Goal: Transaction & Acquisition: Purchase product/service

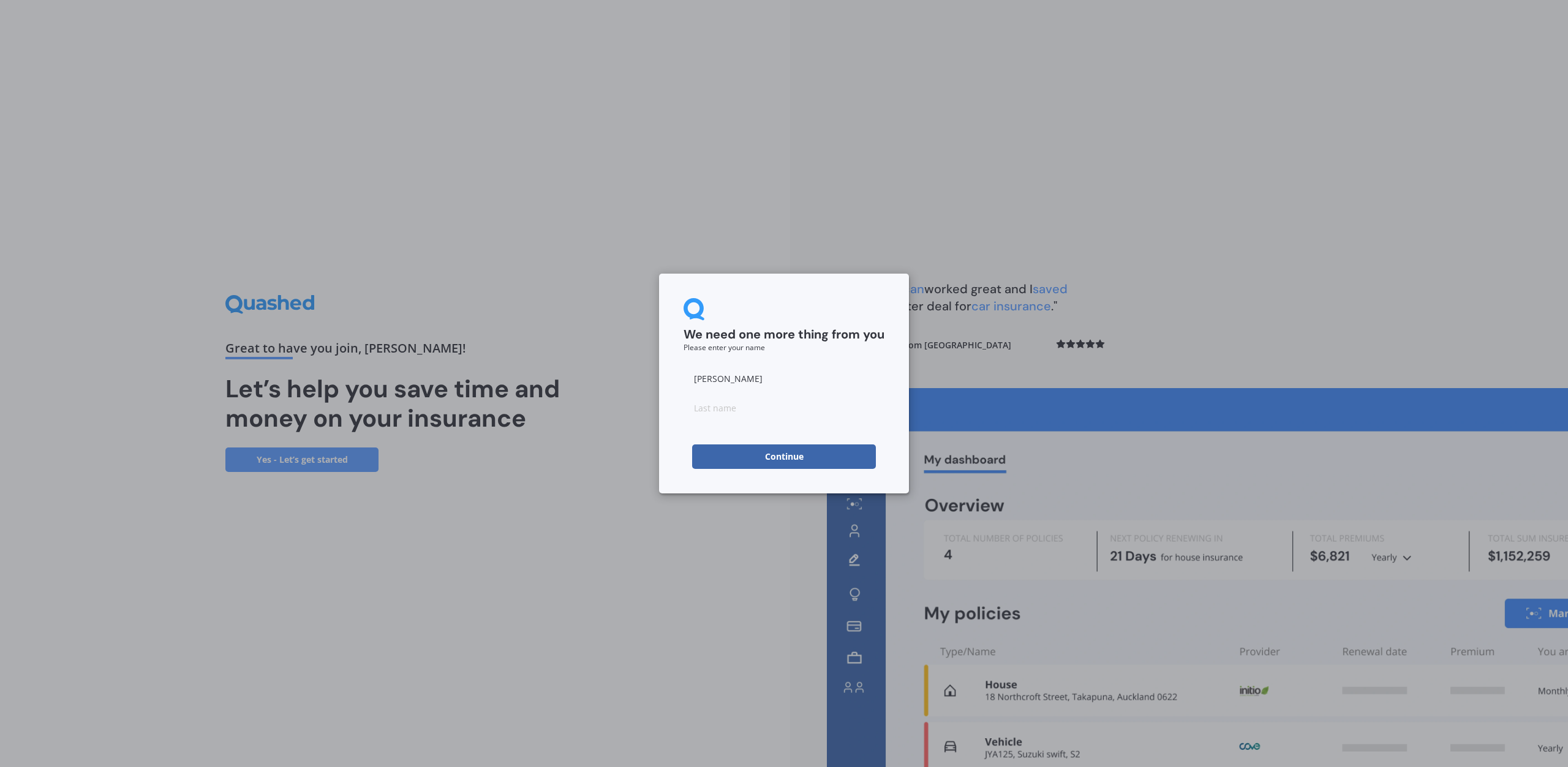
click at [735, 407] on input at bounding box center [784, 408] width 201 height 25
type input "[PERSON_NAME]"
click at [755, 464] on button "Continue" at bounding box center [784, 457] width 184 height 25
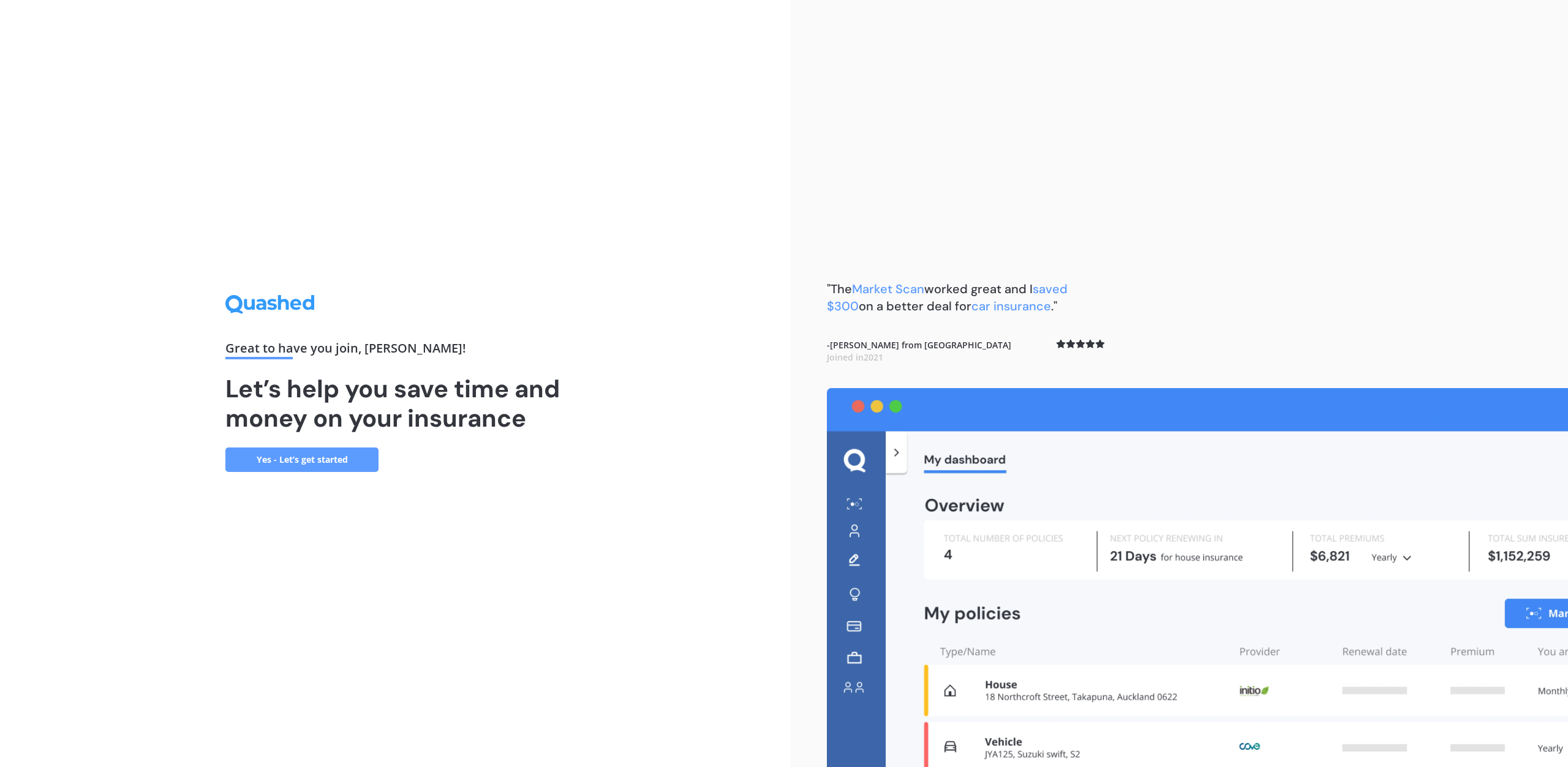
click at [266, 456] on link "Yes - Let’s get started" at bounding box center [302, 460] width 153 height 25
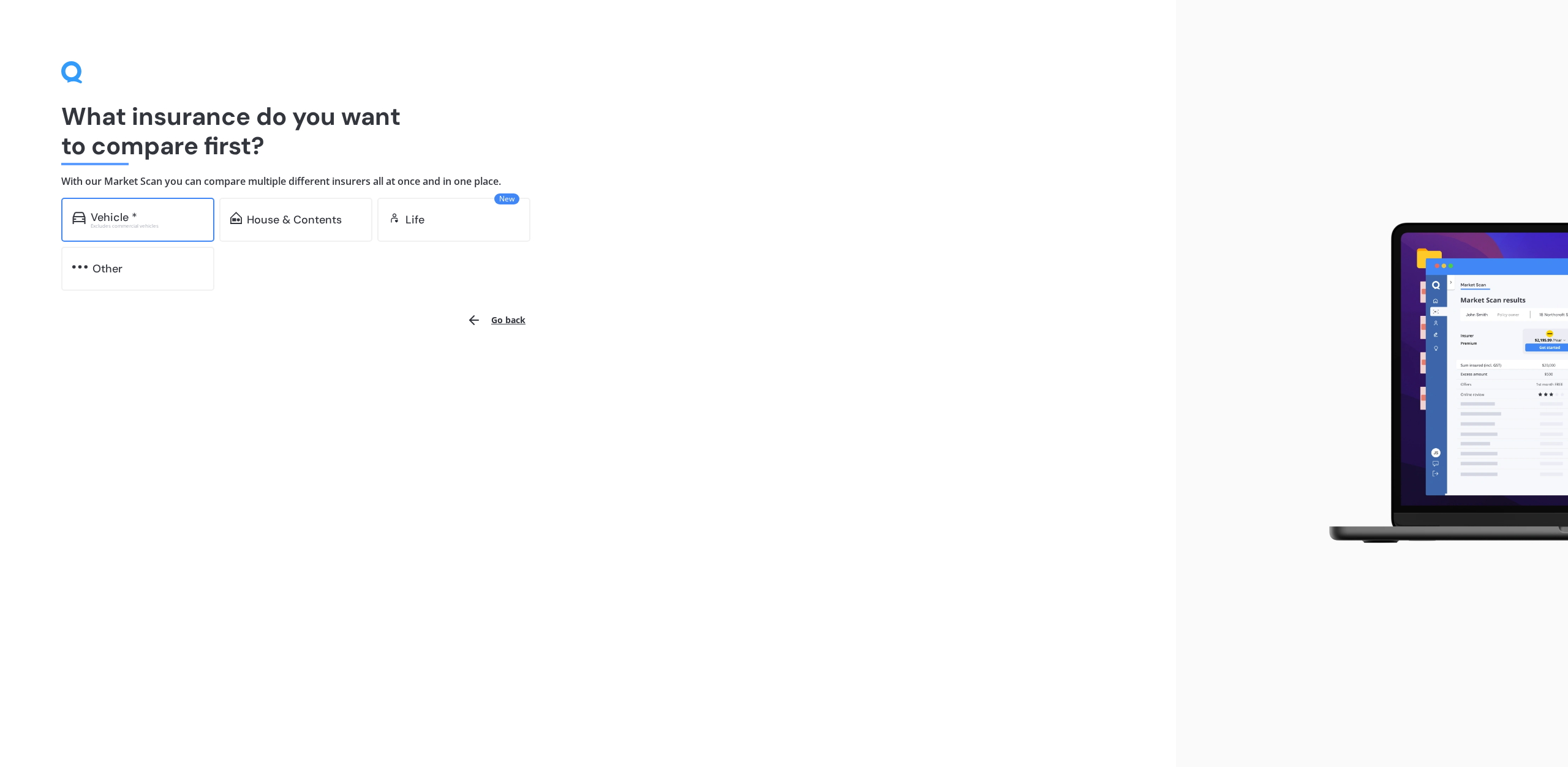
click at [149, 225] on div "Excludes commercial vehicles" at bounding box center [147, 225] width 112 height 5
click at [123, 262] on div "Other" at bounding box center [148, 268] width 111 height 12
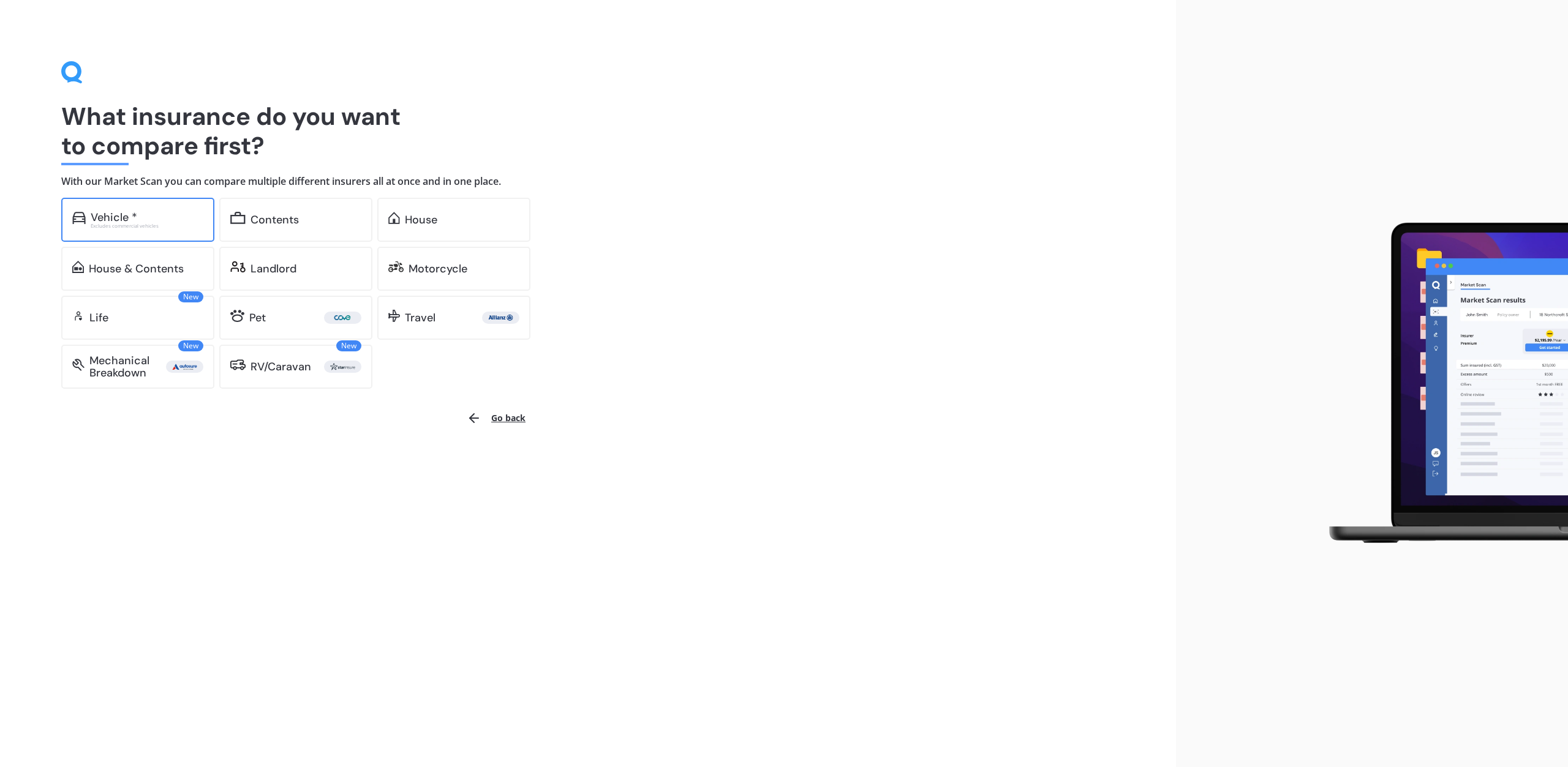
click at [129, 223] on div "Excludes commercial vehicles" at bounding box center [147, 225] width 112 height 5
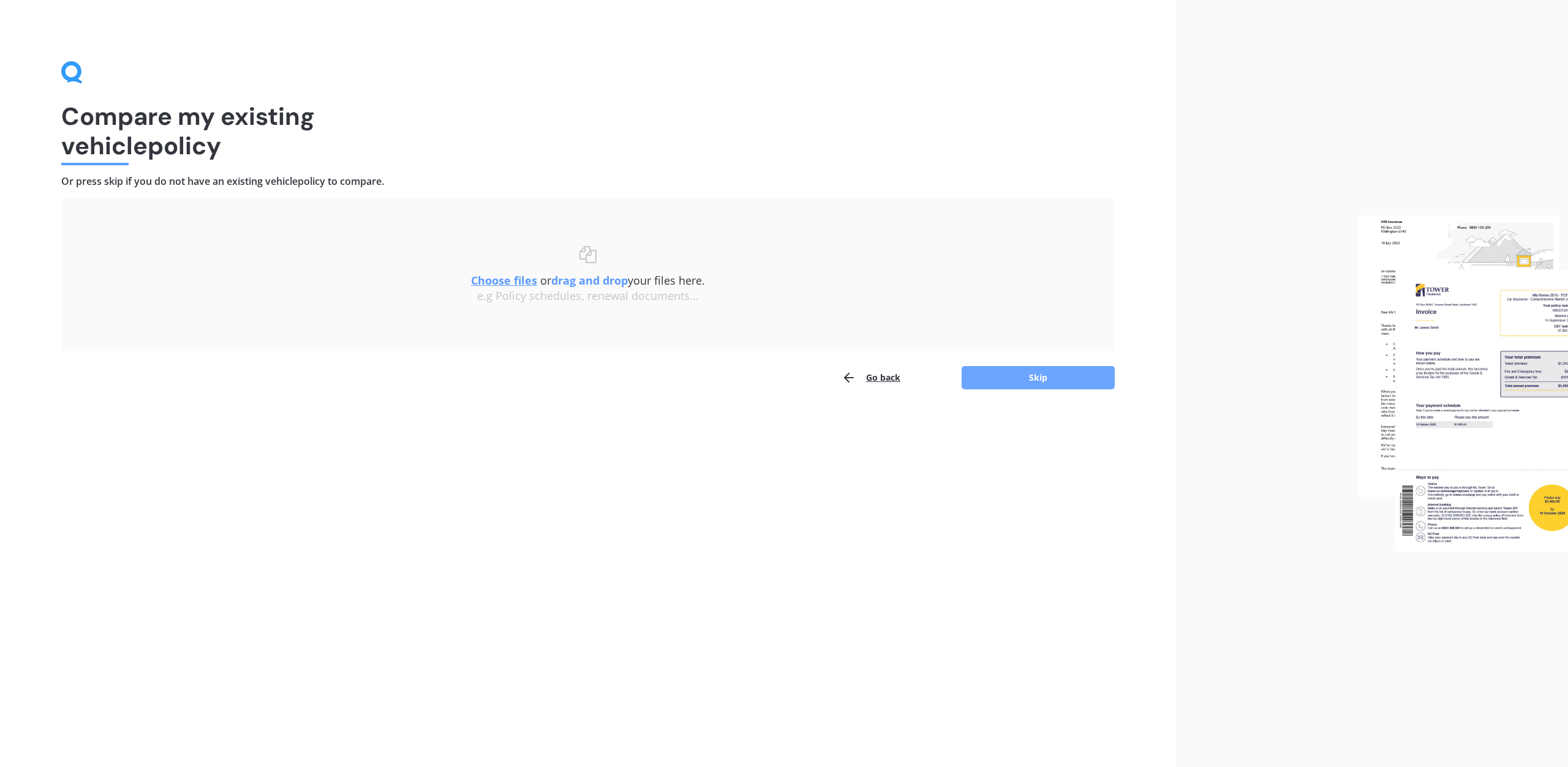
click at [1038, 384] on button "Skip" at bounding box center [1038, 378] width 153 height 23
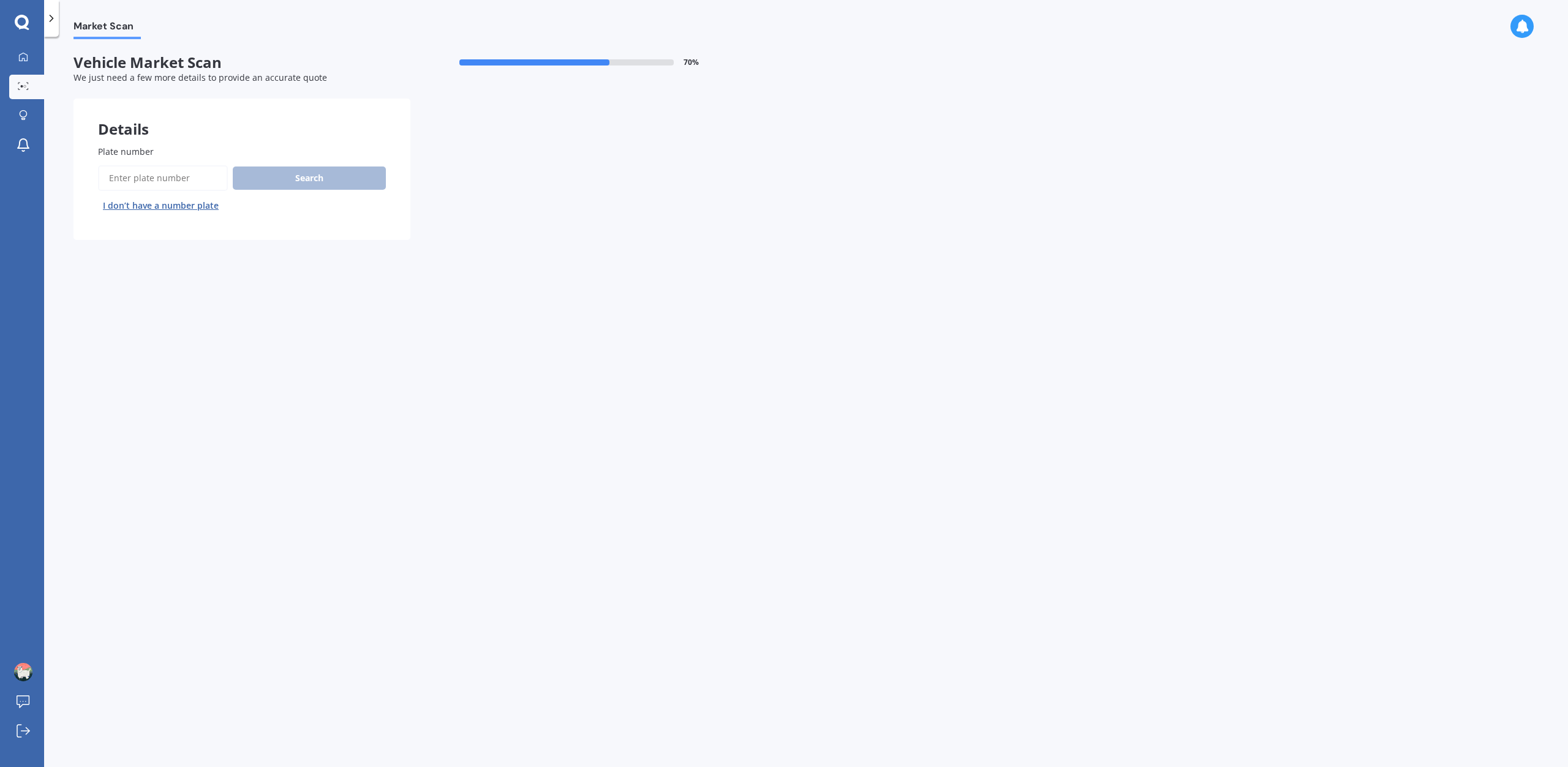
click at [149, 182] on input "Plate number" at bounding box center [162, 178] width 130 height 25
type input "ndu35"
click at [278, 178] on button "Search" at bounding box center [309, 178] width 153 height 23
select select "HONDA"
select select "STREAM"
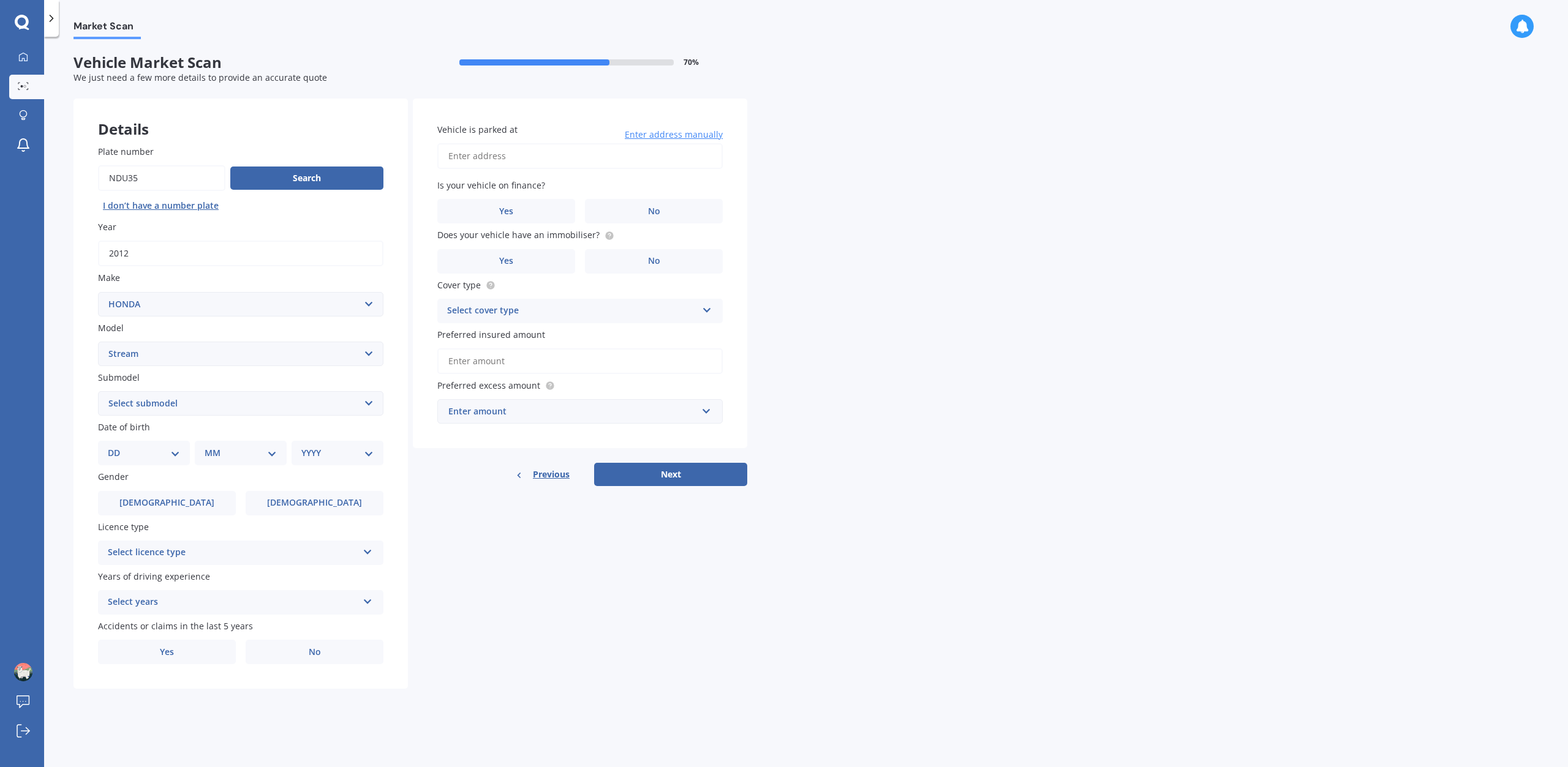
click at [155, 445] on div "DD 01 02 03 04 05 06 07 08 09 10 11 12 13 14 15 16 17 18 19 20 21 22 23 24 25 2…" at bounding box center [143, 453] width 92 height 25
click at [172, 454] on select "DD 01 02 03 04 05 06 07 08 09 10 11 12 13 14 15 16 17 18 19 20 21 22 23 24 25 2…" at bounding box center [144, 453] width 72 height 14
select select "31"
click at [118, 448] on select "DD 01 02 03 04 05 06 07 08 09 10 11 12 13 14 15 16 17 18 19 20 21 22 23 24 25 2…" at bounding box center [144, 453] width 72 height 14
click at [265, 451] on select "MM 01 02 03 04 05 06 07 08 09 10 11 12" at bounding box center [243, 453] width 68 height 14
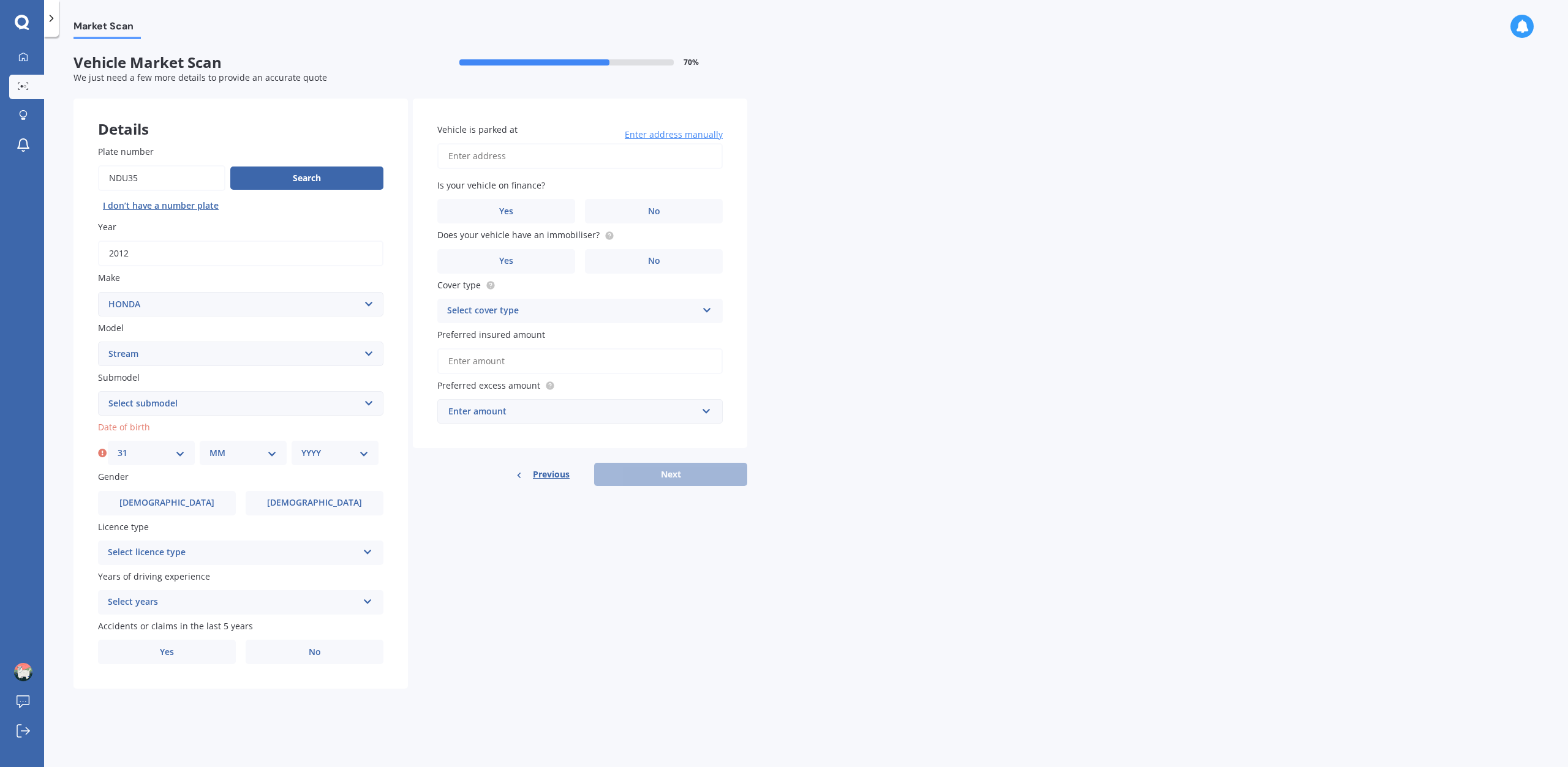
select select "03"
click at [209, 448] on select "MM 01 02 03 04 05 06 07 08 09 10 11 12" at bounding box center [243, 453] width 68 height 14
click at [325, 456] on select "YYYY 2025 2024 2023 2022 2021 2020 2019 2018 2017 2016 2015 2014 2013 2012 2011…" at bounding box center [335, 453] width 68 height 14
select select "1991"
click at [301, 448] on select "YYYY 2025 2024 2023 2022 2021 2020 2019 2018 2017 2016 2015 2014 2013 2012 2011…" at bounding box center [335, 453] width 68 height 14
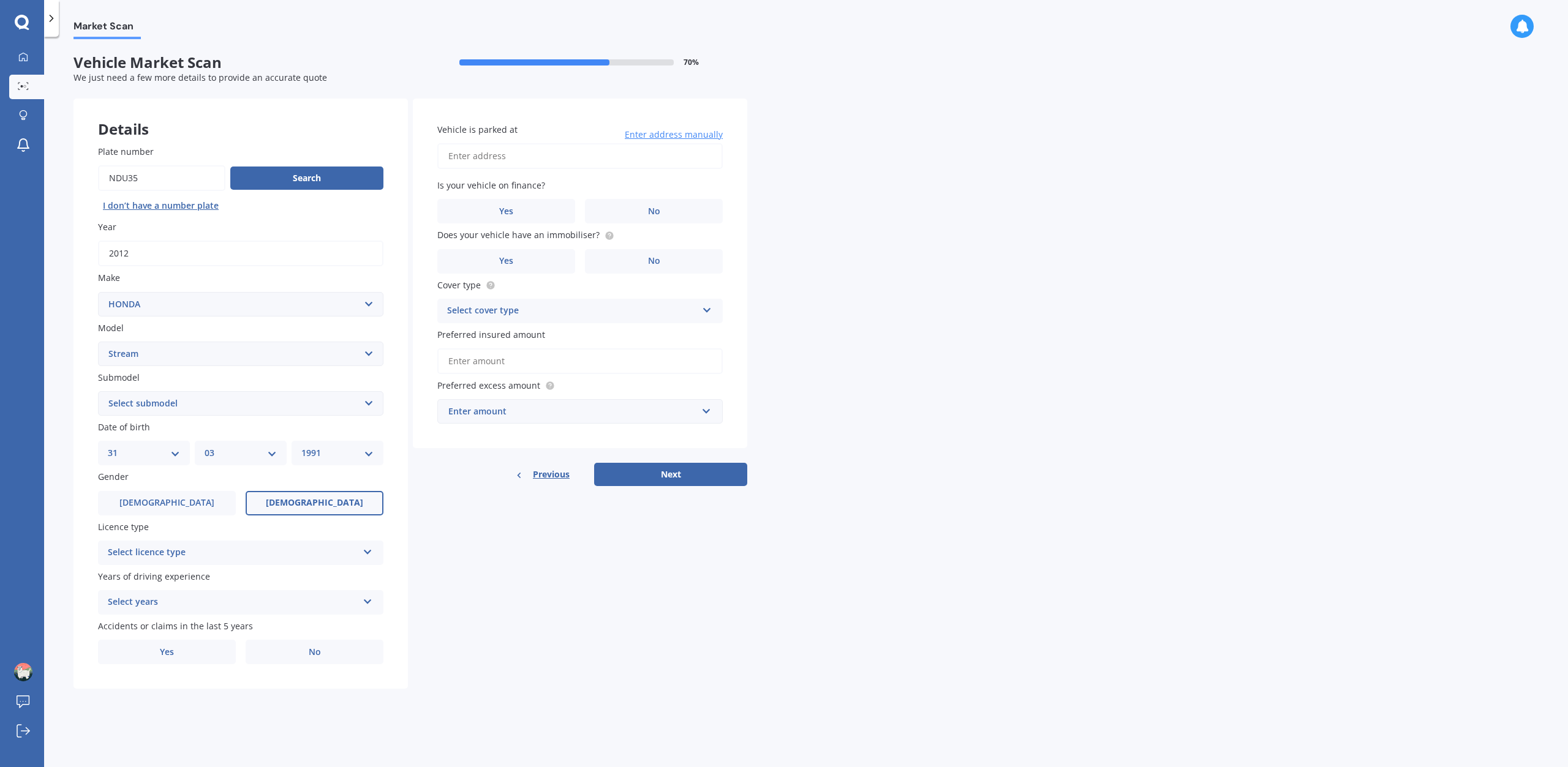
click at [296, 504] on label "[DEMOGRAPHIC_DATA]" at bounding box center [314, 503] width 138 height 25
click at [0, 0] on input "[DEMOGRAPHIC_DATA]" at bounding box center [0, 0] width 0 height 0
click at [241, 552] on div "Select licence type" at bounding box center [232, 552] width 250 height 15
click at [199, 576] on div "NZ Full" at bounding box center [240, 576] width 284 height 22
click at [199, 597] on div "Select years" at bounding box center [232, 602] width 250 height 15
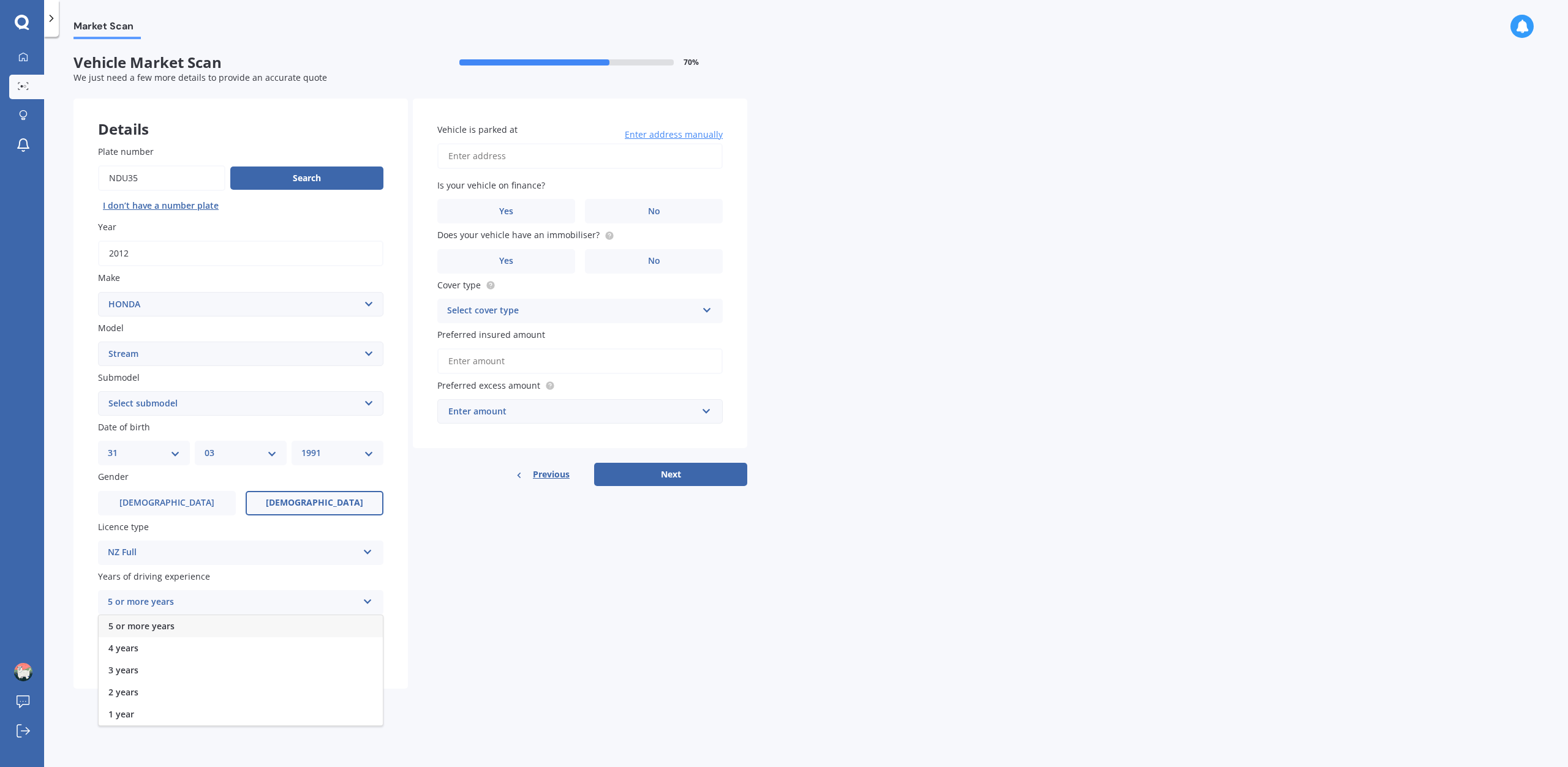
click at [185, 624] on div "5 or more years" at bounding box center [240, 626] width 284 height 22
click at [323, 662] on label "No" at bounding box center [314, 652] width 138 height 25
click at [0, 0] on input "No" at bounding box center [0, 0] width 0 height 0
click at [533, 160] on input "Vehicle is parked at" at bounding box center [580, 155] width 286 height 25
type input "[STREET_ADDRESS]"
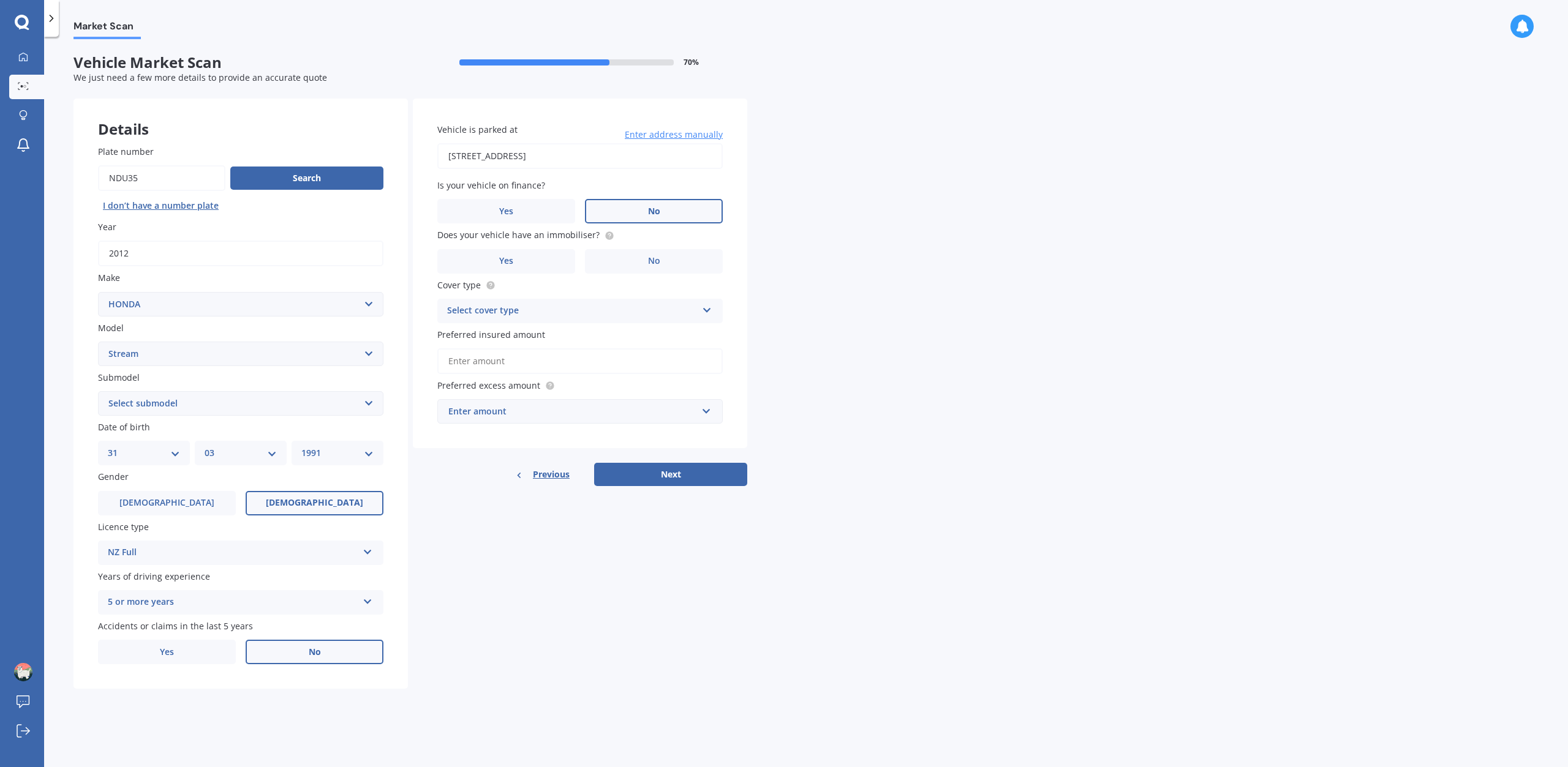
click at [632, 209] on label "No" at bounding box center [654, 212] width 138 height 25
click at [0, 0] on input "No" at bounding box center [0, 0] width 0 height 0
click at [626, 258] on label "No" at bounding box center [654, 262] width 138 height 25
click at [0, 0] on input "No" at bounding box center [0, 0] width 0 height 0
click at [557, 310] on div "Select cover type" at bounding box center [572, 311] width 250 height 15
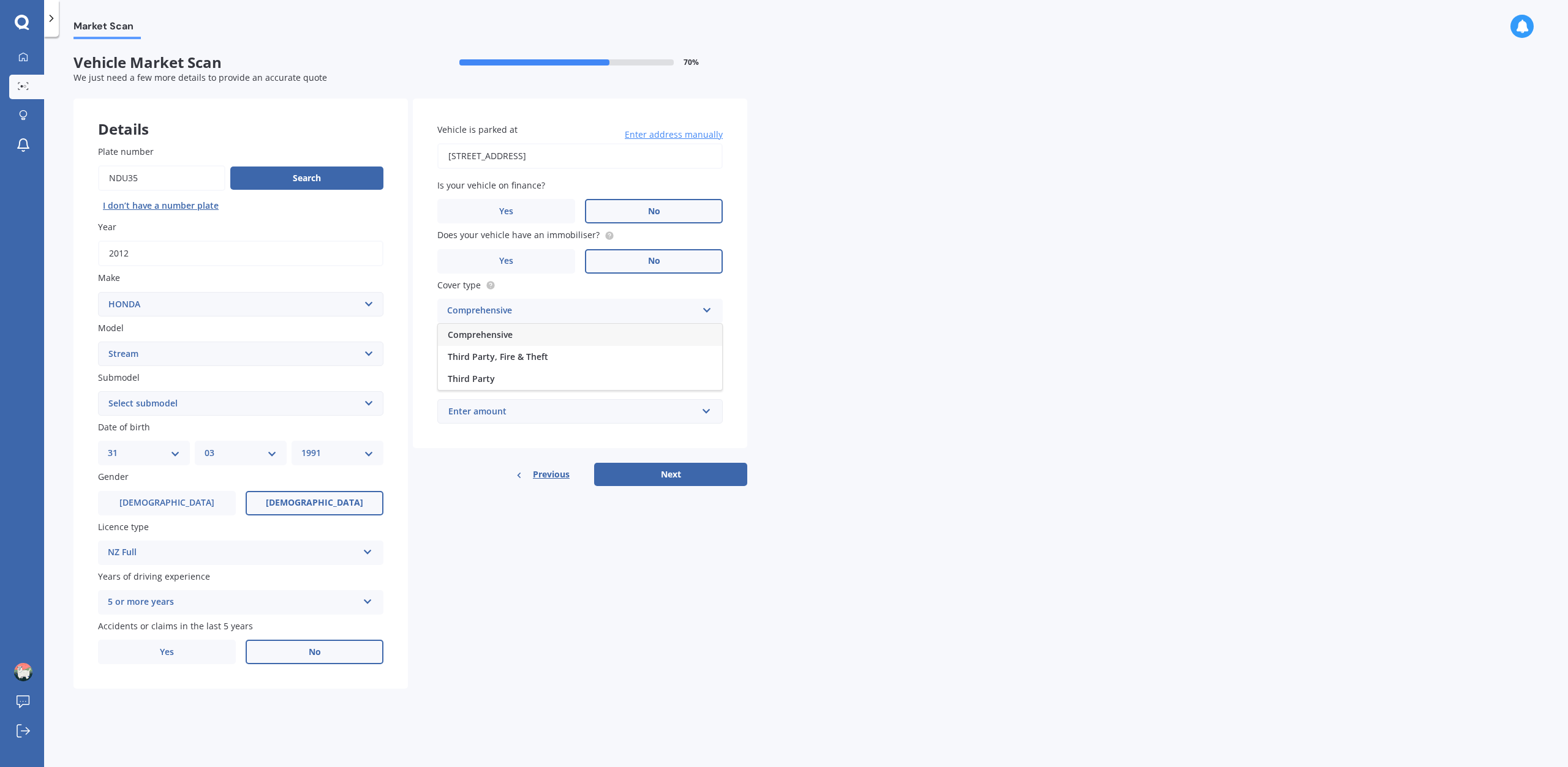
click at [537, 337] on div "Comprehensive" at bounding box center [580, 335] width 284 height 22
click at [563, 362] on input "Preferred insured amount" at bounding box center [580, 361] width 286 height 25
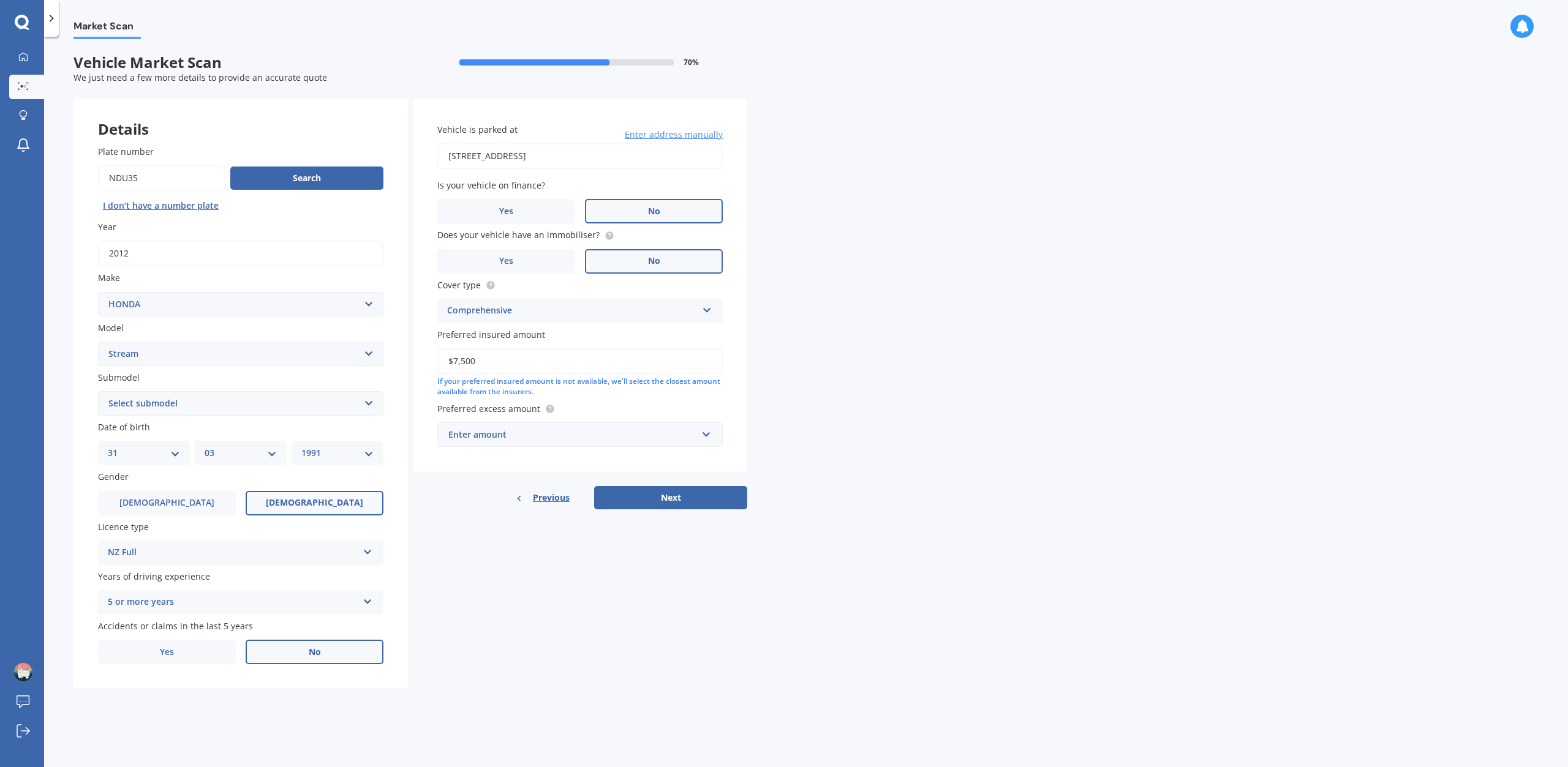
type input "$7,500"
click at [747, 390] on div "Market Scan Vehicle Market Scan 70 % We just need a few more details to provide…" at bounding box center [805, 404] width 1523 height 730
click at [567, 435] on div "Enter amount" at bounding box center [572, 435] width 249 height 14
click at [525, 502] on div "$500" at bounding box center [580, 502] width 284 height 22
click at [696, 507] on button "Next" at bounding box center [670, 511] width 153 height 23
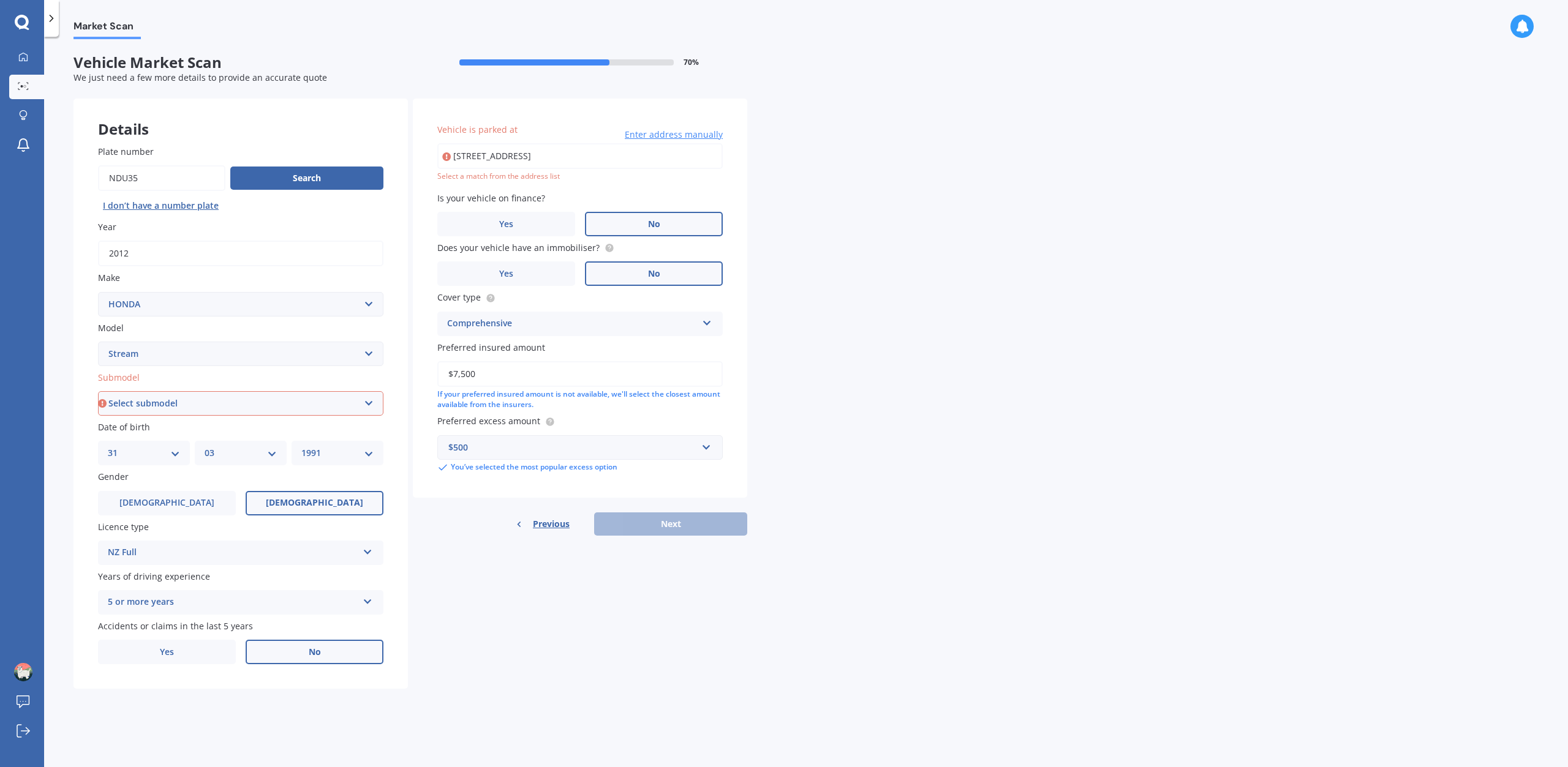
click at [627, 156] on input "[STREET_ADDRESS]" at bounding box center [580, 155] width 286 height 25
click at [481, 159] on input "[STREET_ADDRESS]" at bounding box center [580, 155] width 286 height 25
click at [517, 155] on input "[STREET_ADDRESS]" at bounding box center [580, 155] width 286 height 25
type input "[STREET_ADDRESS]"
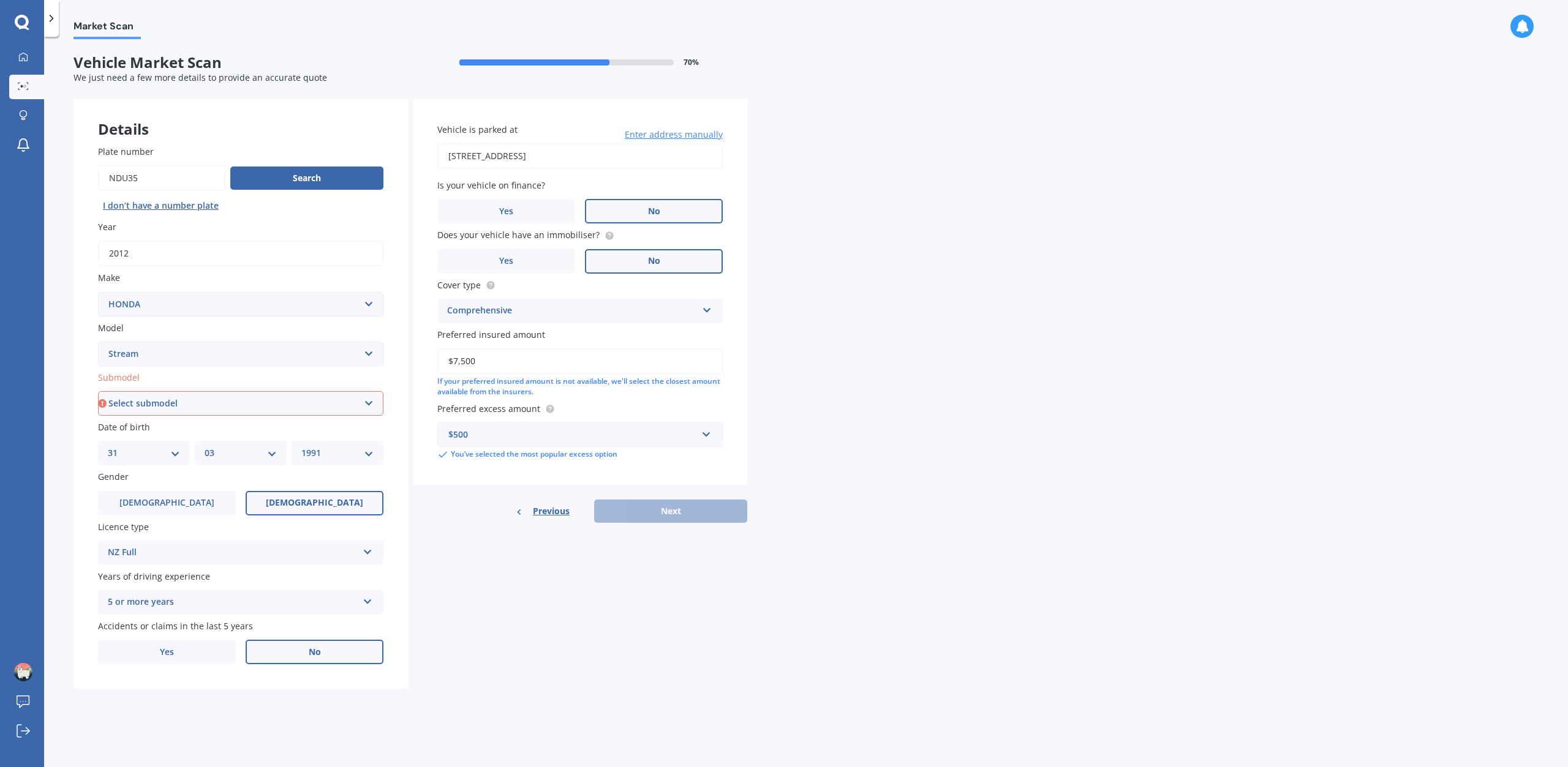
click at [266, 405] on select "Select submodel (All)" at bounding box center [240, 403] width 286 height 25
select select "(ALL)"
click at [98, 392] on select "Select submodel (All)" at bounding box center [240, 403] width 286 height 25
click at [685, 512] on button "Next" at bounding box center [670, 511] width 153 height 23
select select "31"
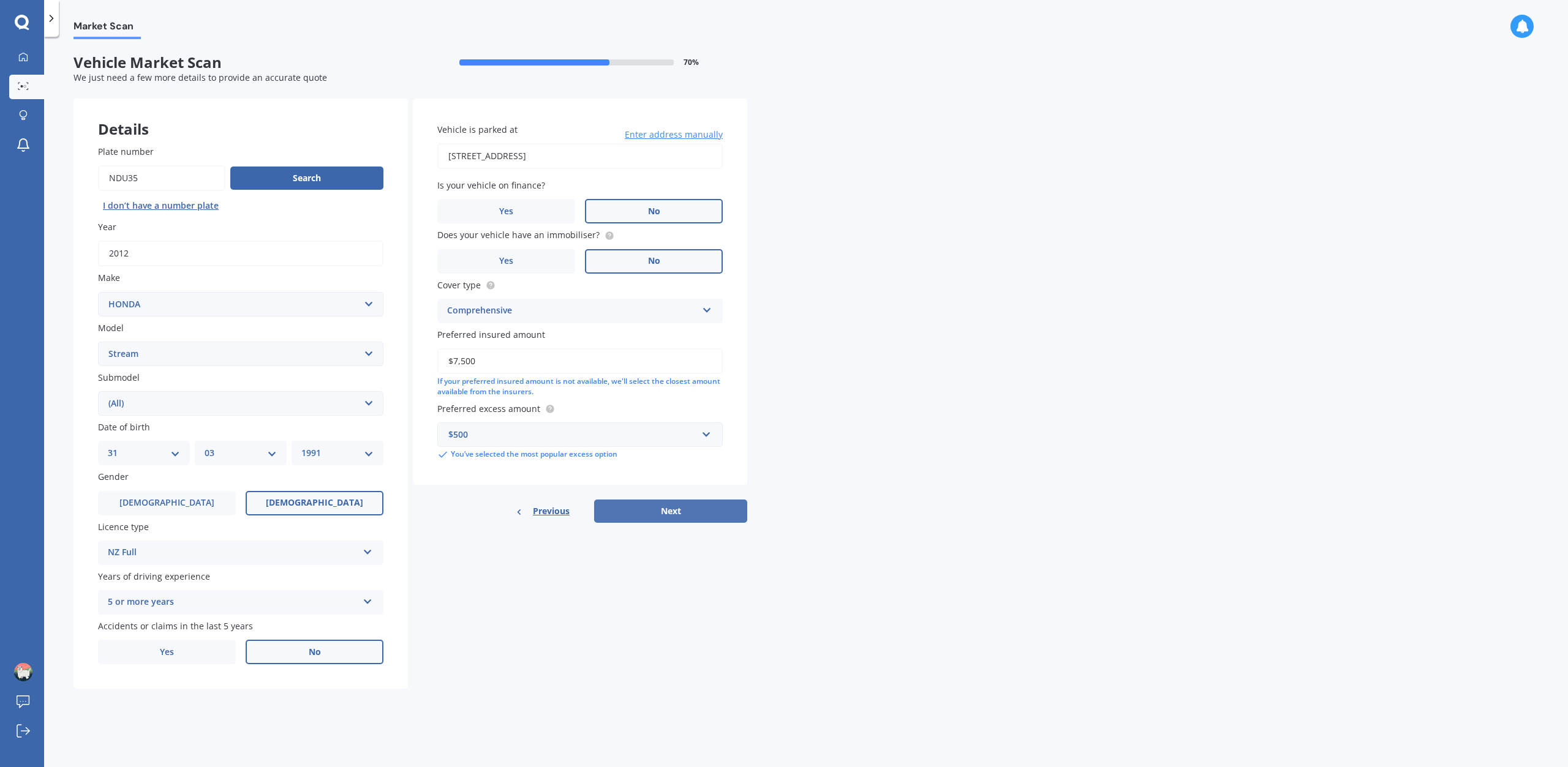
select select "03"
select select "1991"
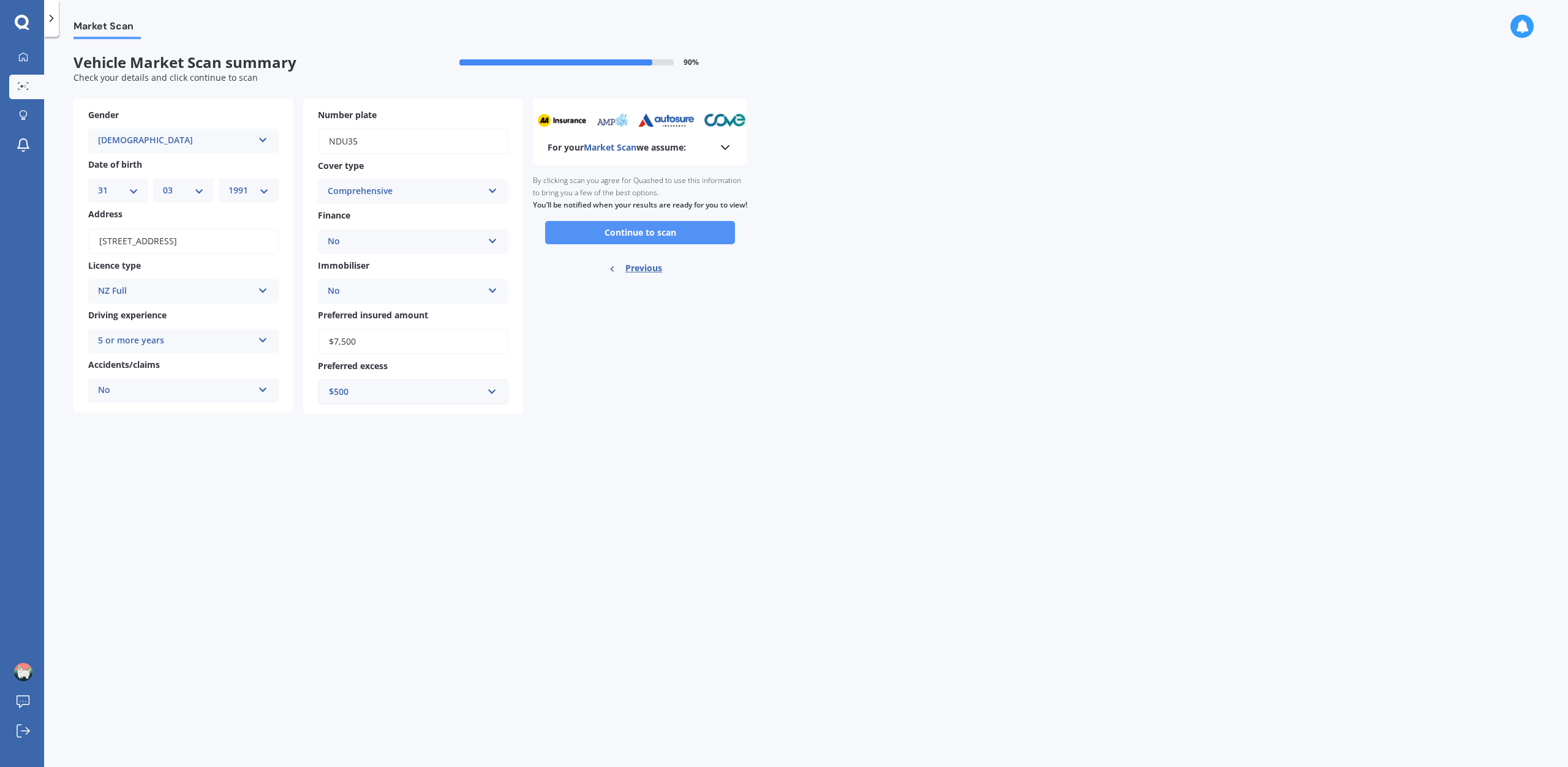
click at [593, 244] on button "Continue to scan" at bounding box center [640, 232] width 190 height 23
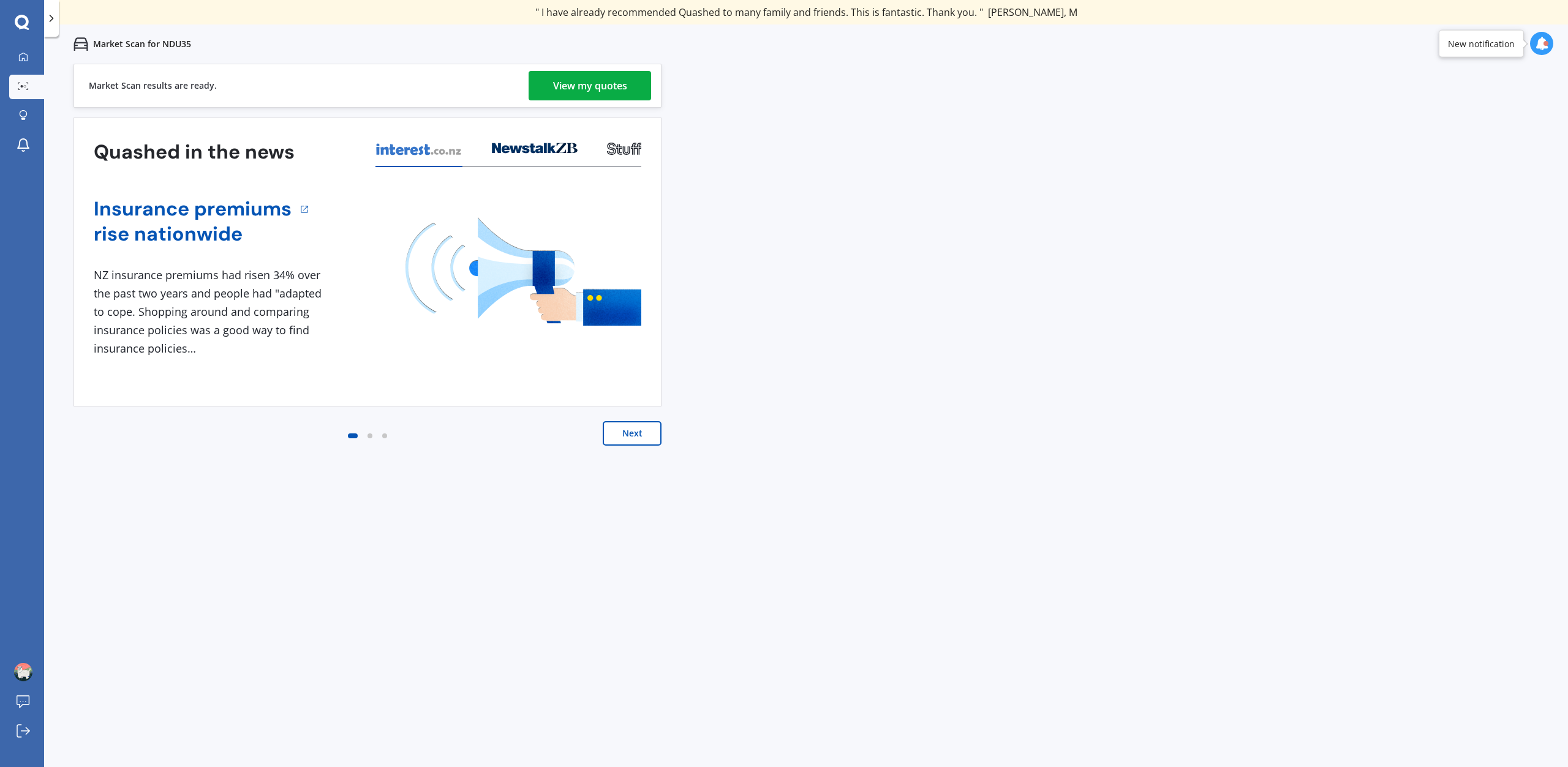
click at [638, 428] on button "Next" at bounding box center [632, 433] width 59 height 25
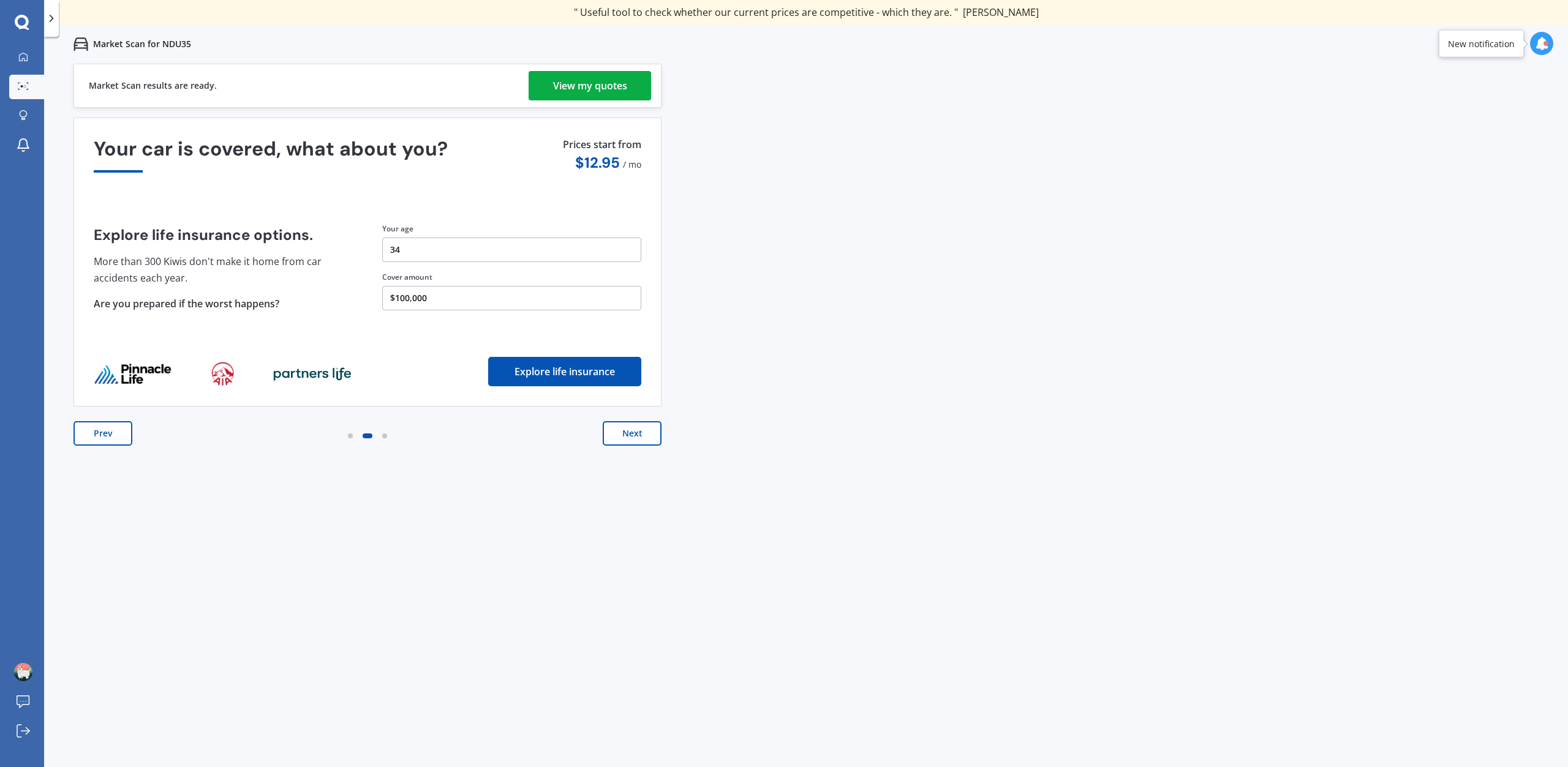
click at [588, 74] on div "View my quotes" at bounding box center [590, 85] width 74 height 29
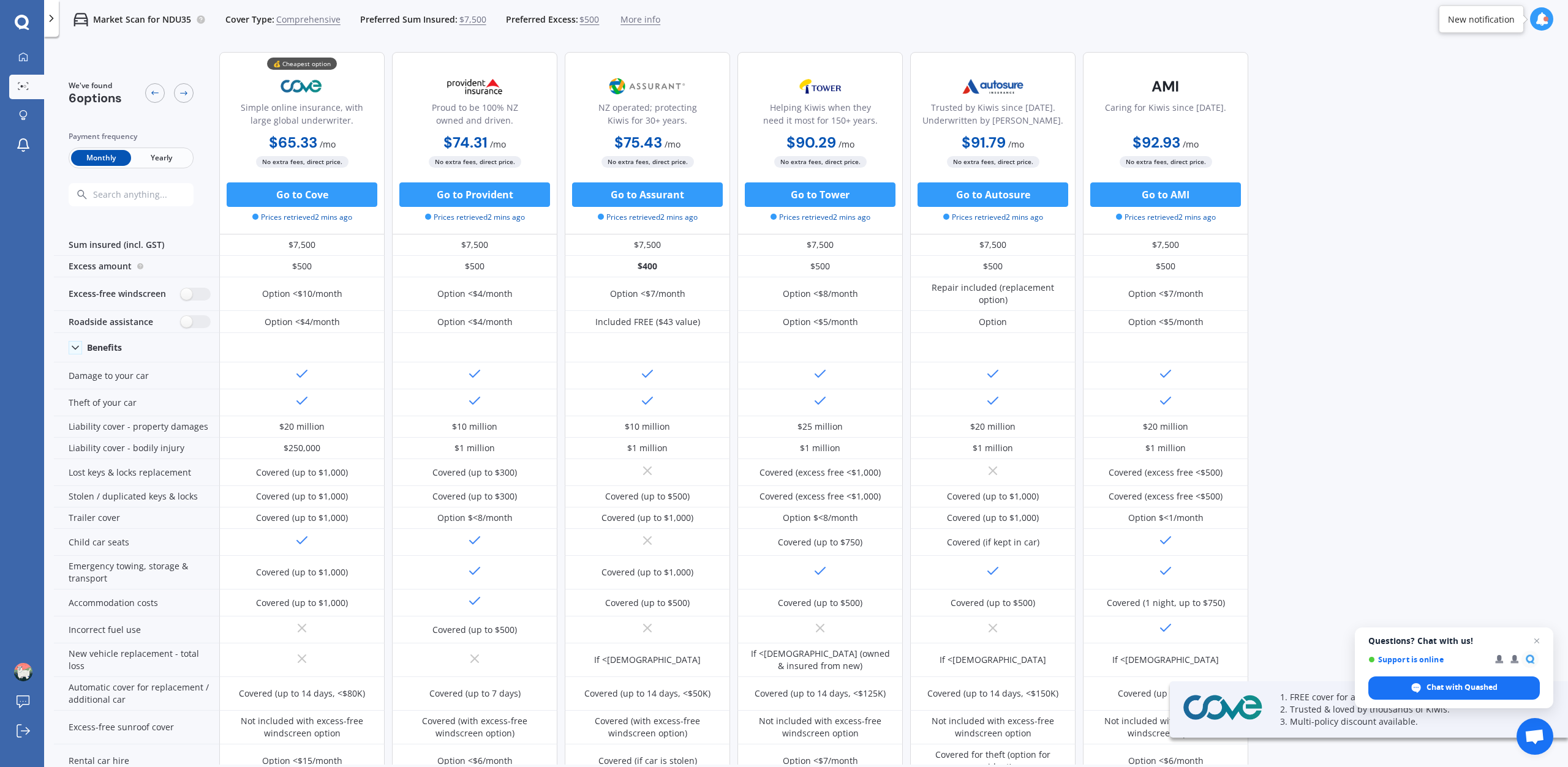
click at [150, 160] on span "Yearly" at bounding box center [161, 158] width 60 height 16
